Goal: Task Accomplishment & Management: Use online tool/utility

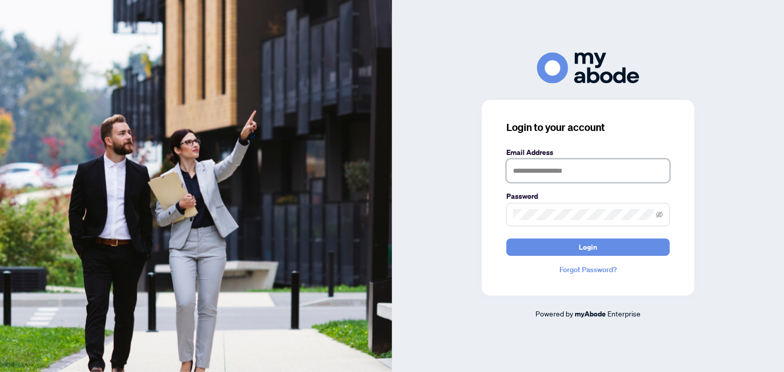
click at [578, 171] on input "text" at bounding box center [587, 170] width 163 height 23
type input "**********"
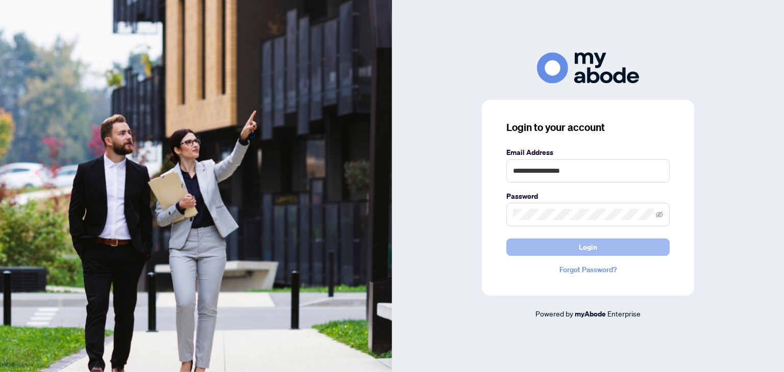
click at [586, 250] on span "Login" at bounding box center [588, 247] width 18 height 16
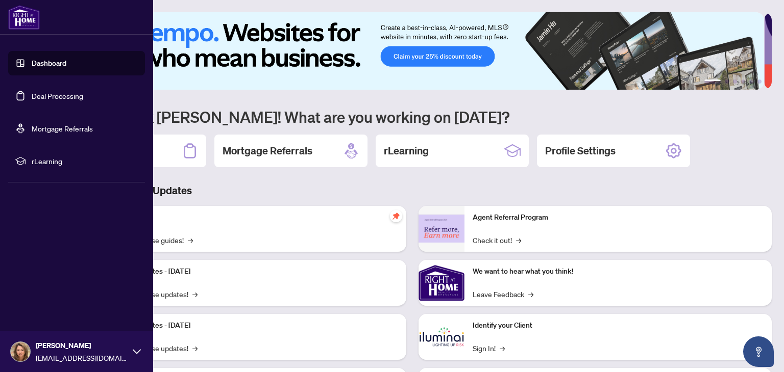
click at [67, 93] on link "Deal Processing" at bounding box center [58, 95] width 52 height 9
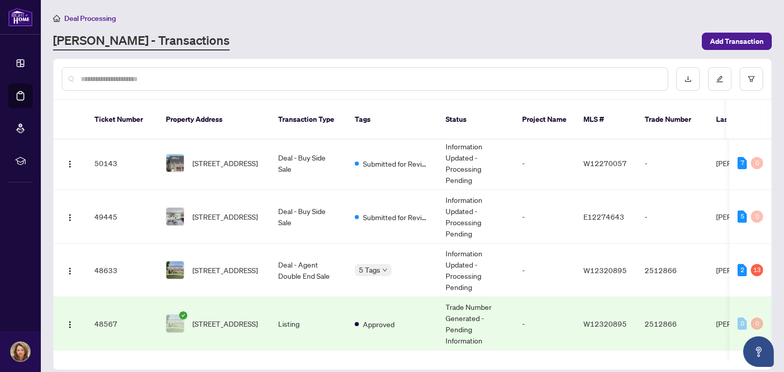
scroll to position [48, 0]
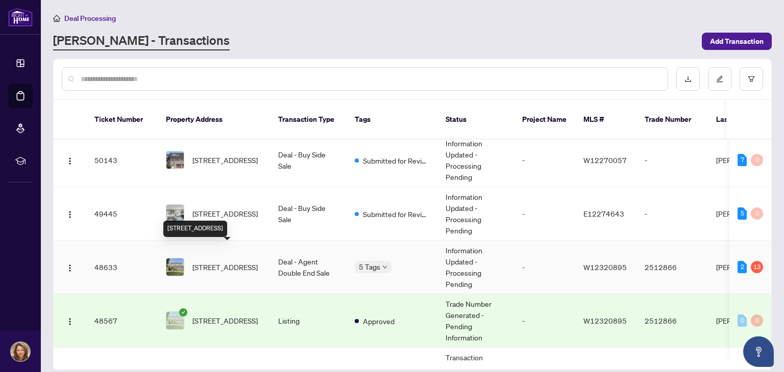
click at [209, 262] on span "[STREET_ADDRESS]" at bounding box center [224, 267] width 65 height 11
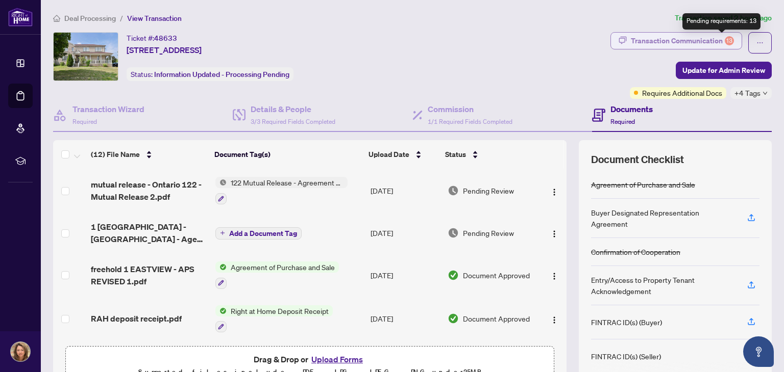
click at [725, 37] on div "13" at bounding box center [729, 40] width 9 height 9
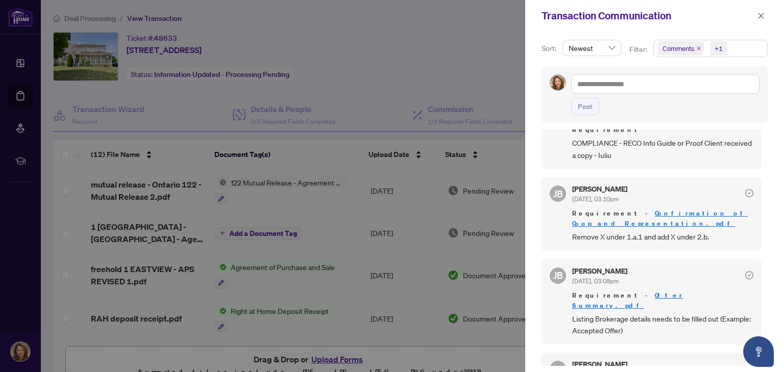
scroll to position [1057, 0]
click at [347, 276] on div at bounding box center [392, 186] width 784 height 372
click at [758, 14] on icon "close" at bounding box center [760, 15] width 7 height 7
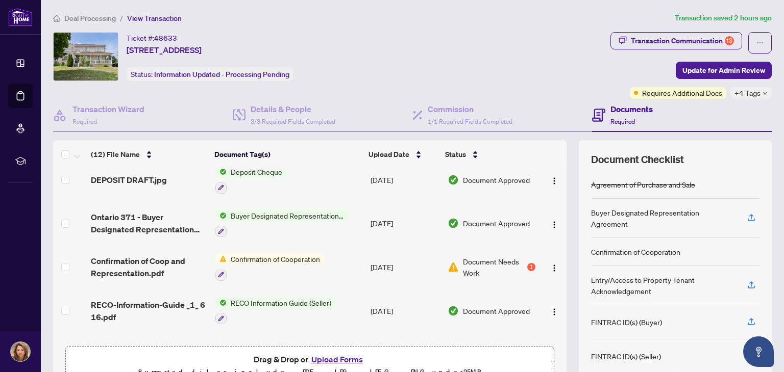
scroll to position [239, 0]
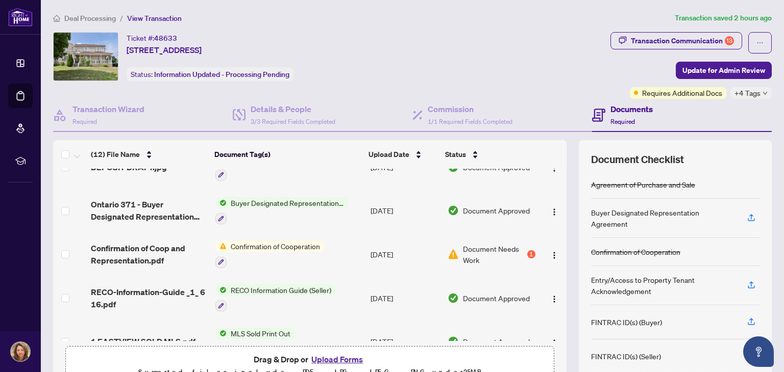
click at [272, 241] on span "Confirmation of Cooperation" at bounding box center [275, 246] width 97 height 11
click at [250, 289] on span "Confirmation of Cooperation" at bounding box center [270, 290] width 97 height 11
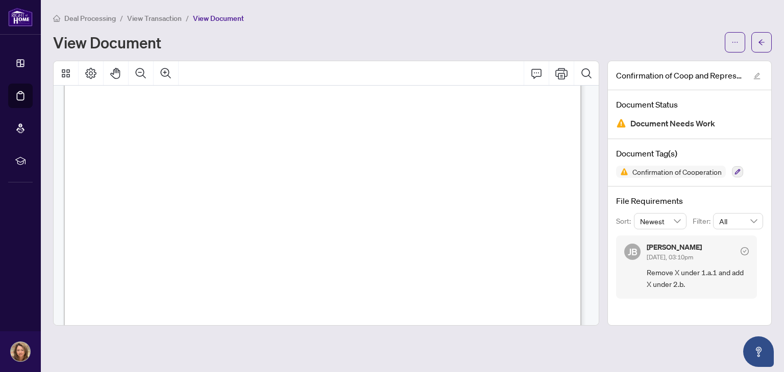
scroll to position [101, 0]
